Goal: Transaction & Acquisition: Purchase product/service

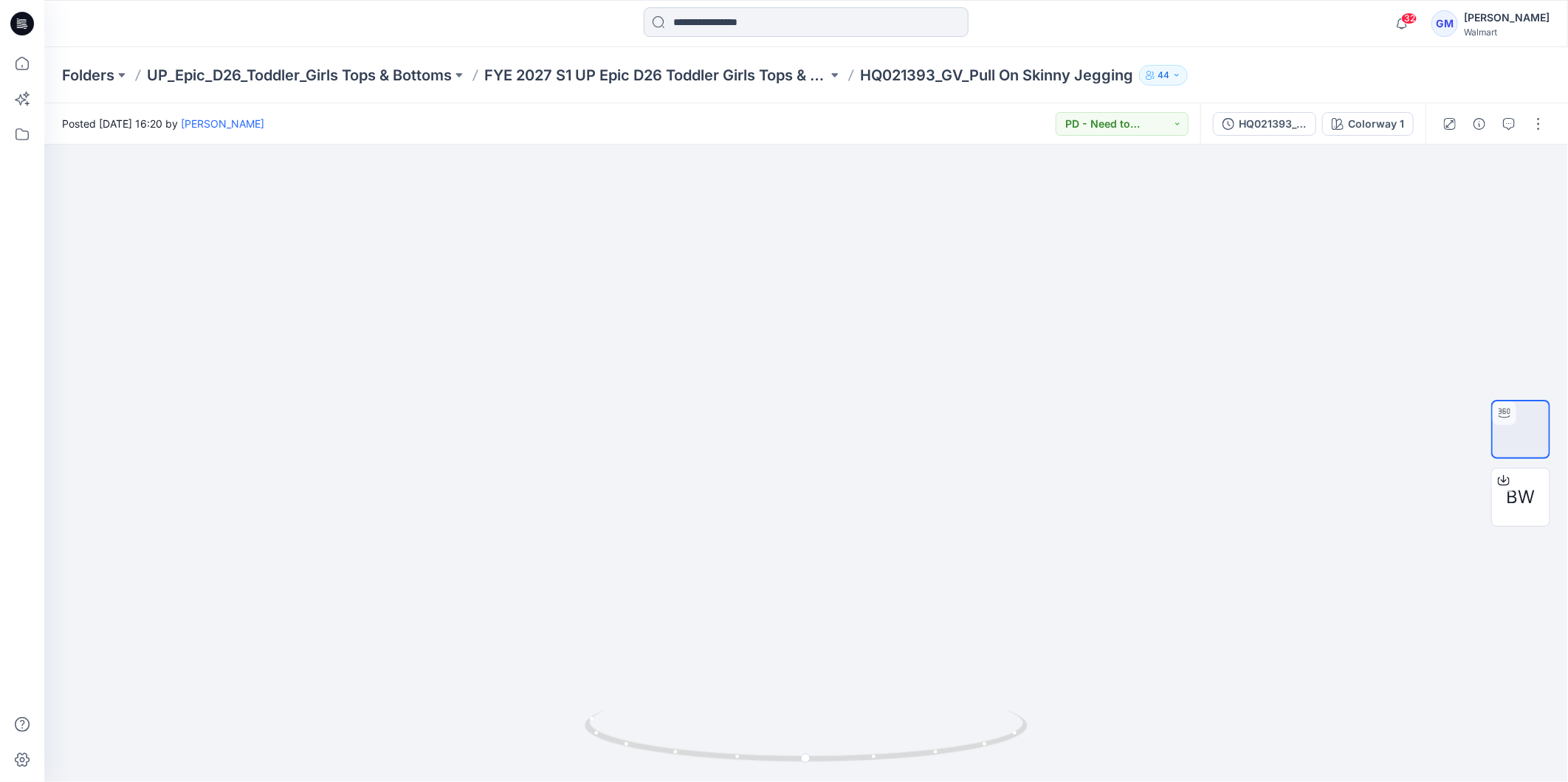
click at [721, 20] on input at bounding box center [806, 22] width 324 height 29
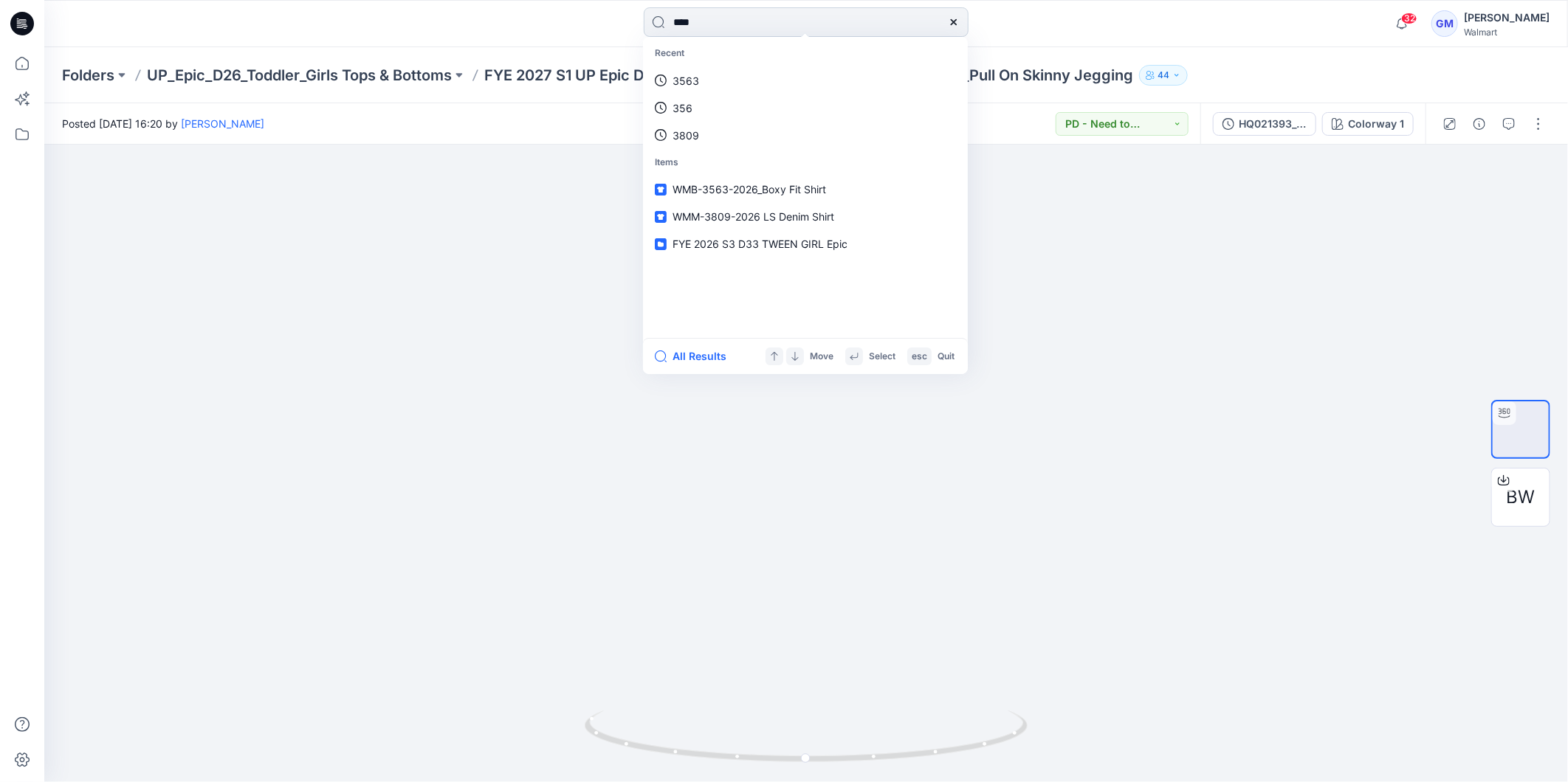
type input "****"
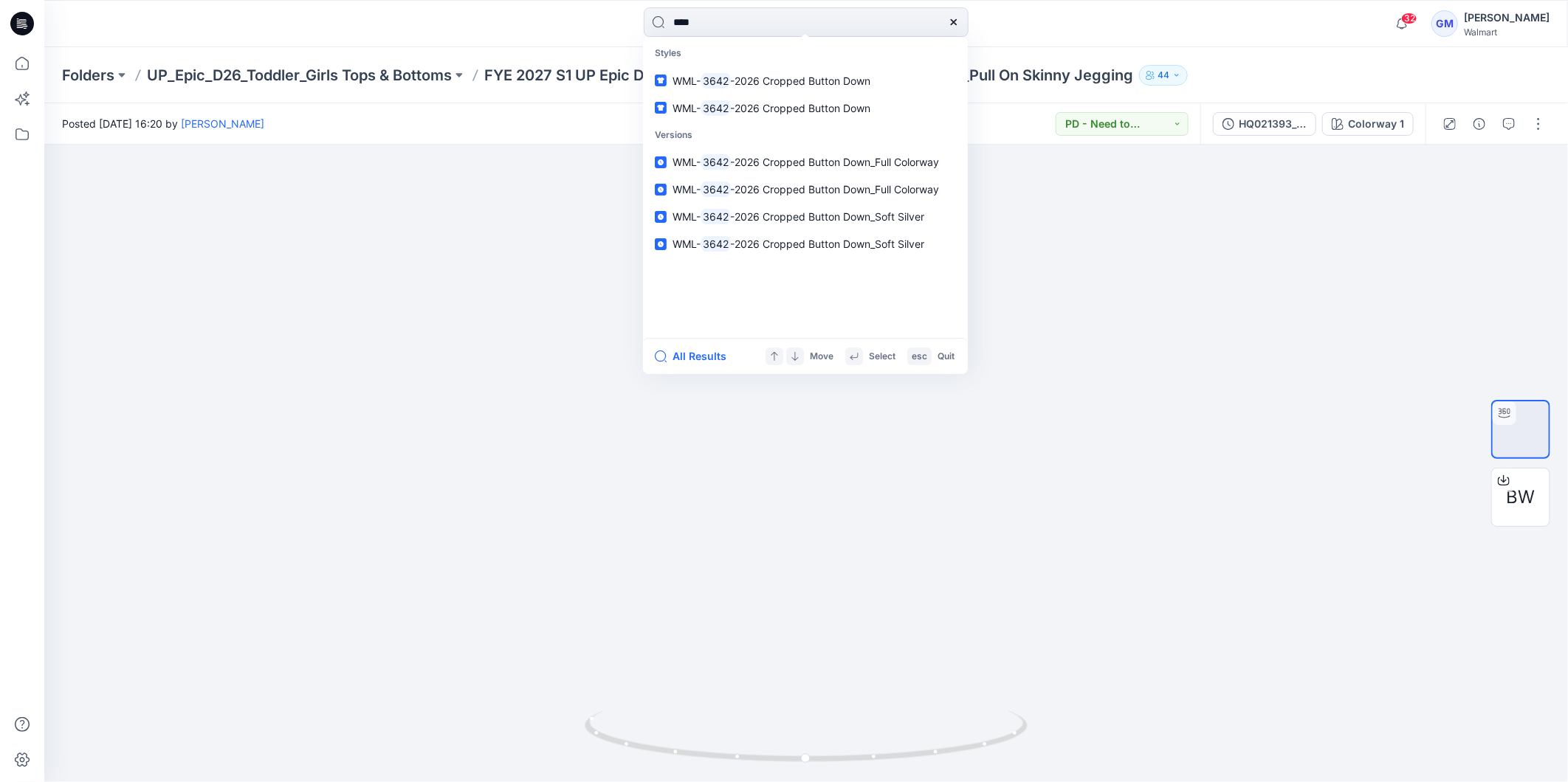
click at [699, 343] on div "All Results Move Select esc Quit" at bounding box center [805, 356] width 324 height 36
click at [696, 352] on button "All Results" at bounding box center [696, 356] width 81 height 17
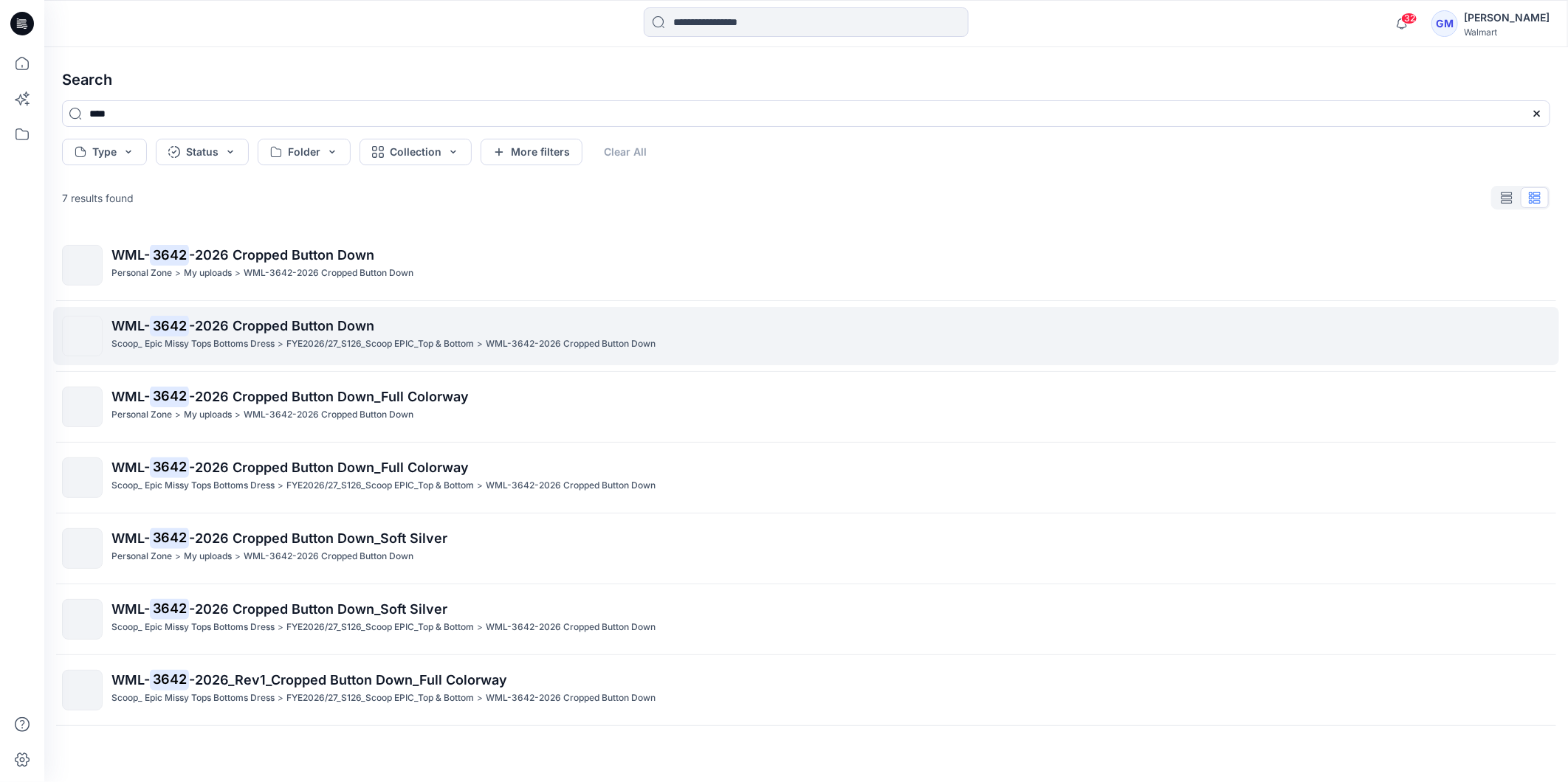
click at [313, 326] on span "-2026 Cropped Button Down" at bounding box center [281, 326] width 186 height 16
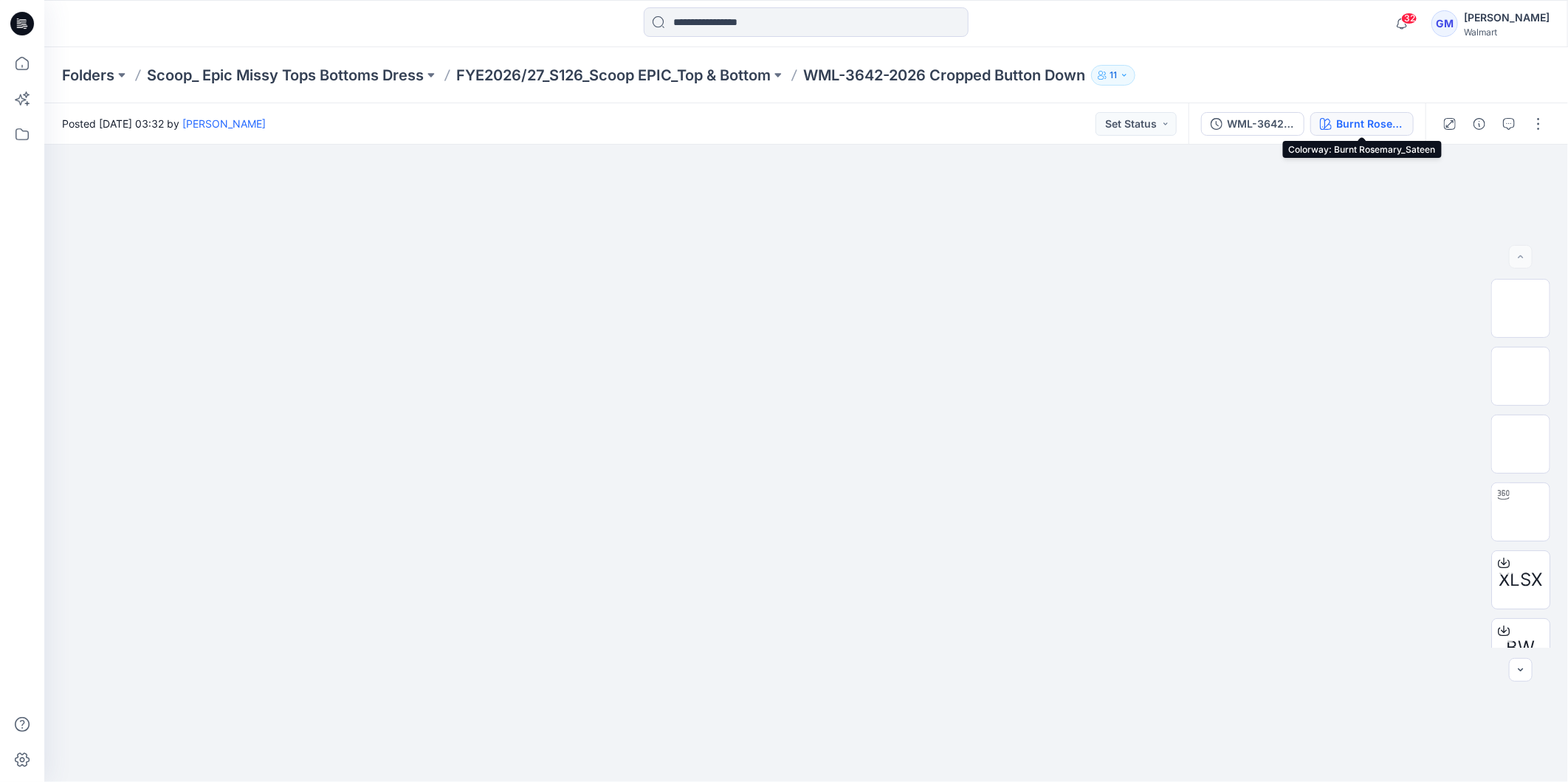
click at [1351, 123] on div "Burnt Rosemary_Sateen" at bounding box center [1370, 124] width 68 height 17
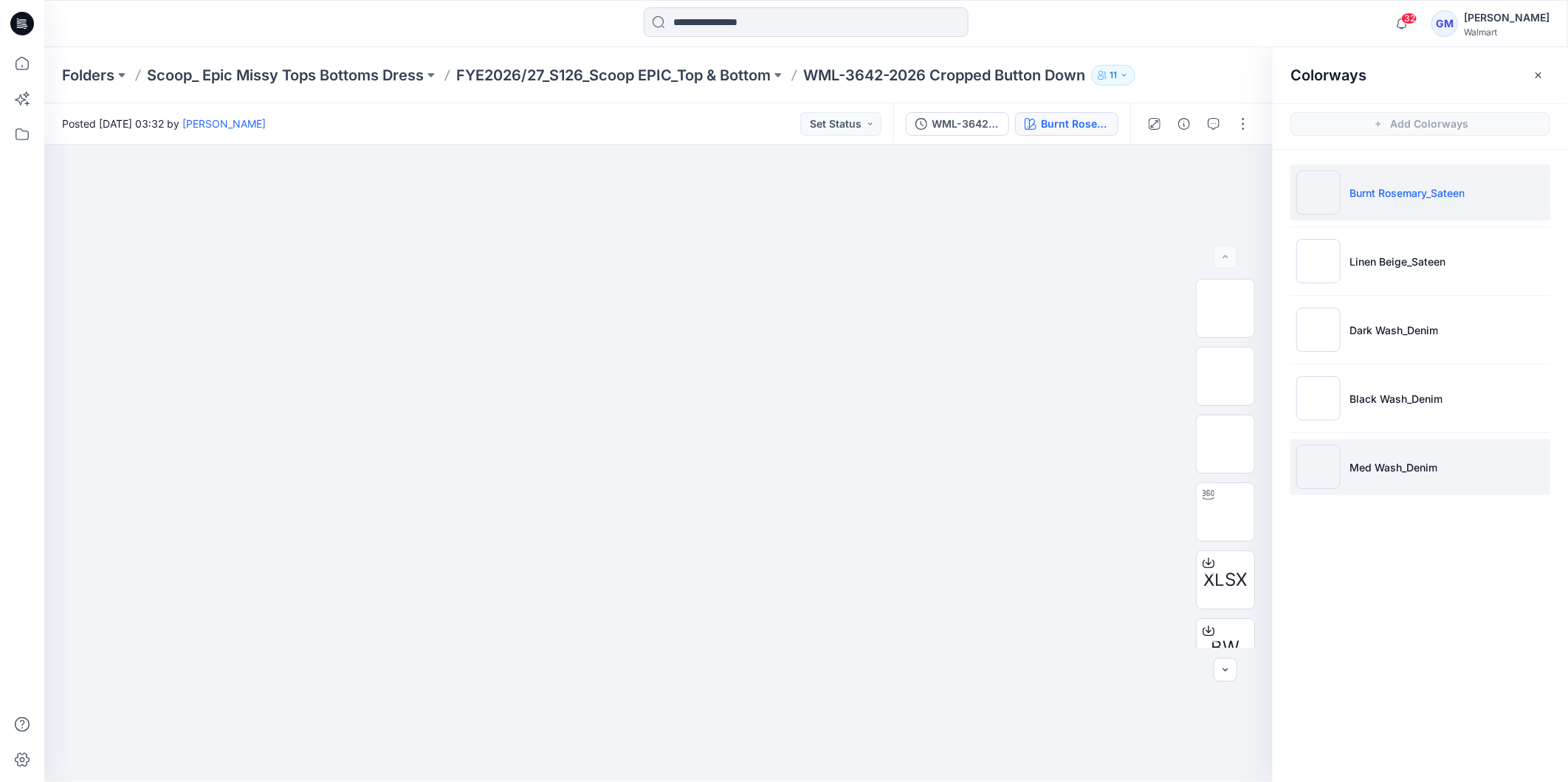
click at [1361, 461] on p "Med Wash_Denim" at bounding box center [1393, 468] width 88 height 16
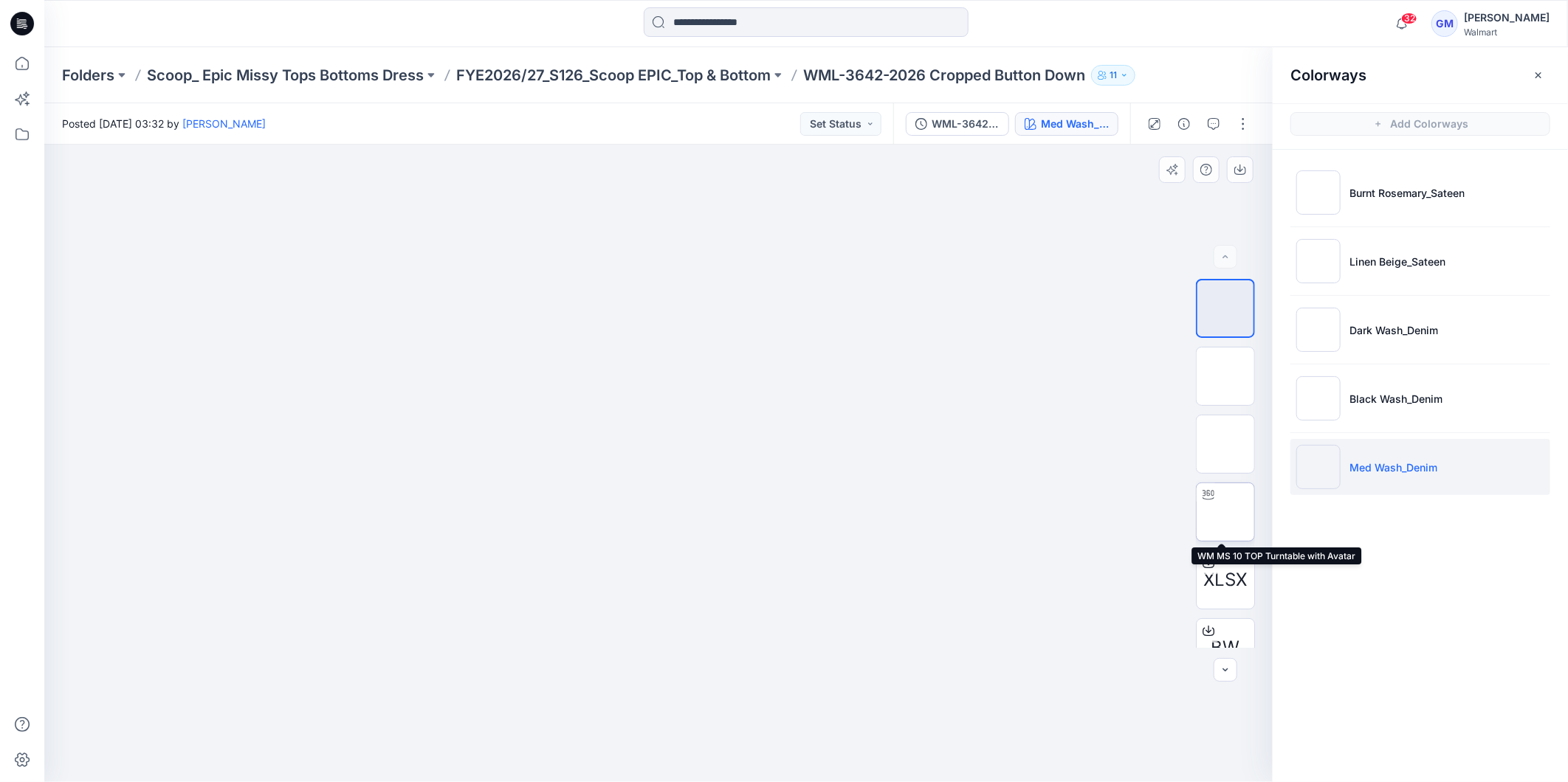
click at [1225, 512] on img at bounding box center [1225, 512] width 0 height 0
drag, startPoint x: 787, startPoint y: 758, endPoint x: 786, endPoint y: 750, distance: 8.1
click at [786, 750] on icon at bounding box center [660, 738] width 447 height 55
